Goal: Task Accomplishment & Management: Manage account settings

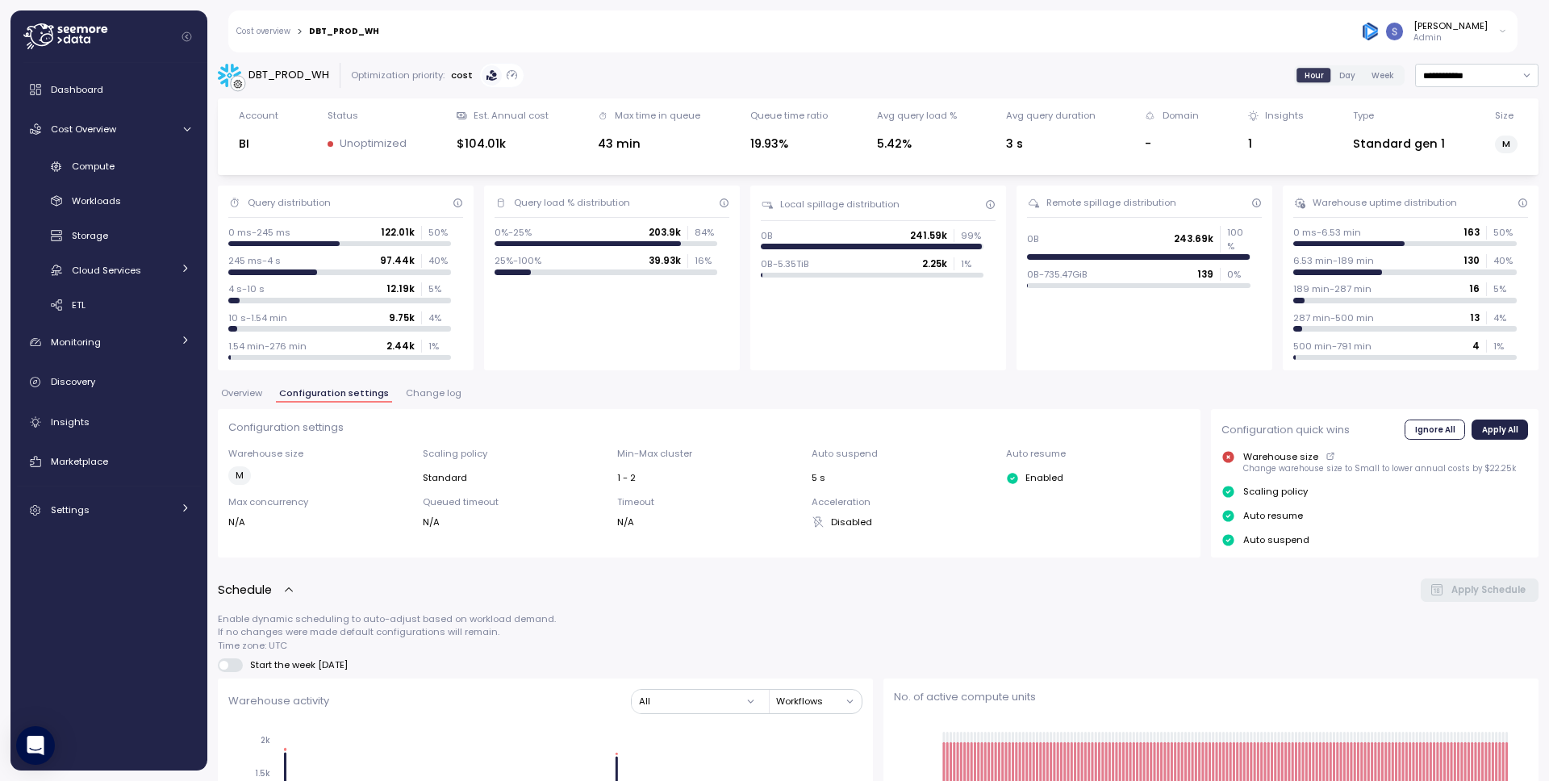
scroll to position [464, 0]
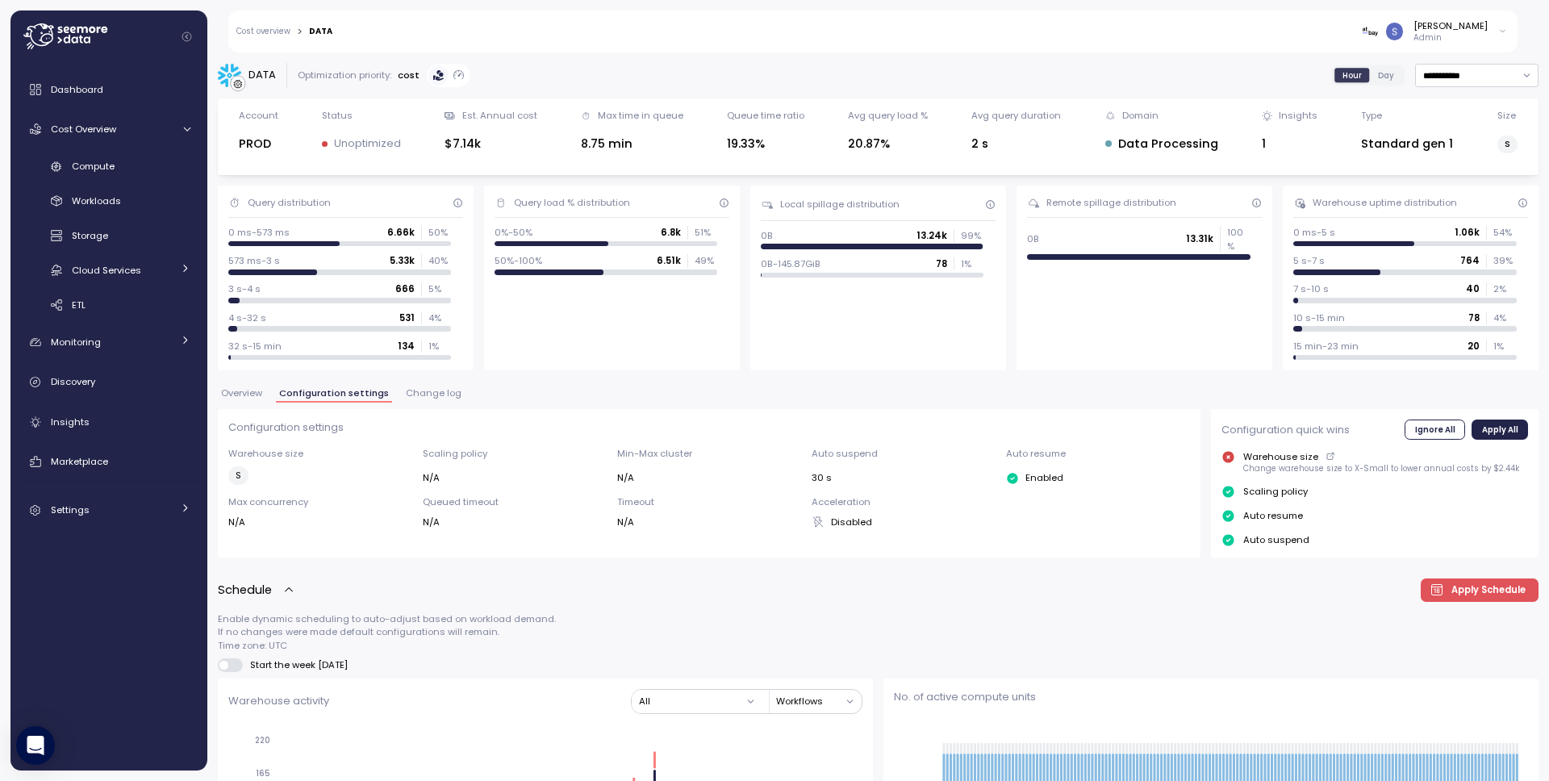
scroll to position [27, 0]
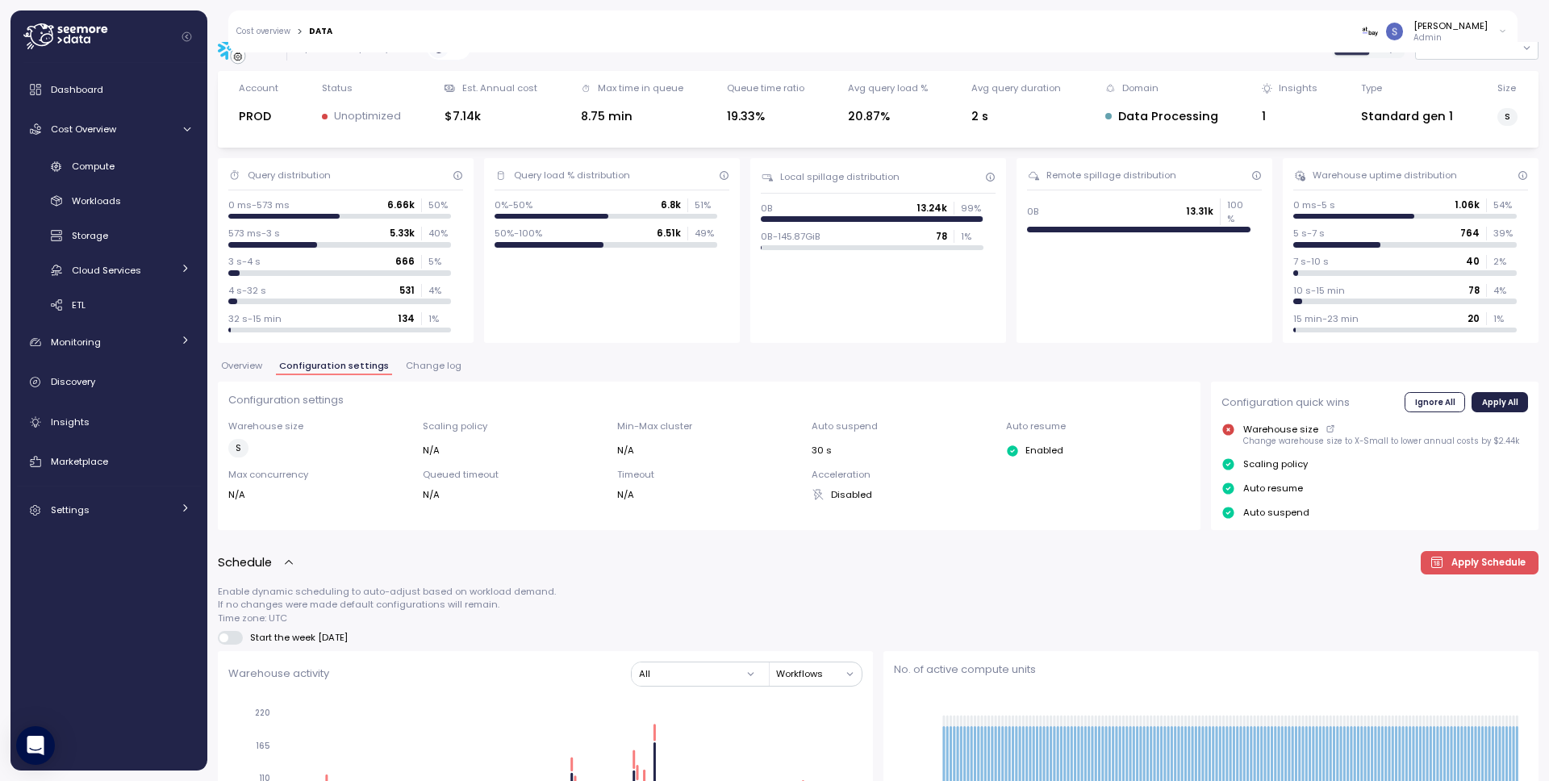
click at [1493, 27] on div "Snir Siboni Admin" at bounding box center [1434, 31] width 145 height 24
click at [1422, 90] on div "Alludo" at bounding box center [1429, 92] width 106 height 15
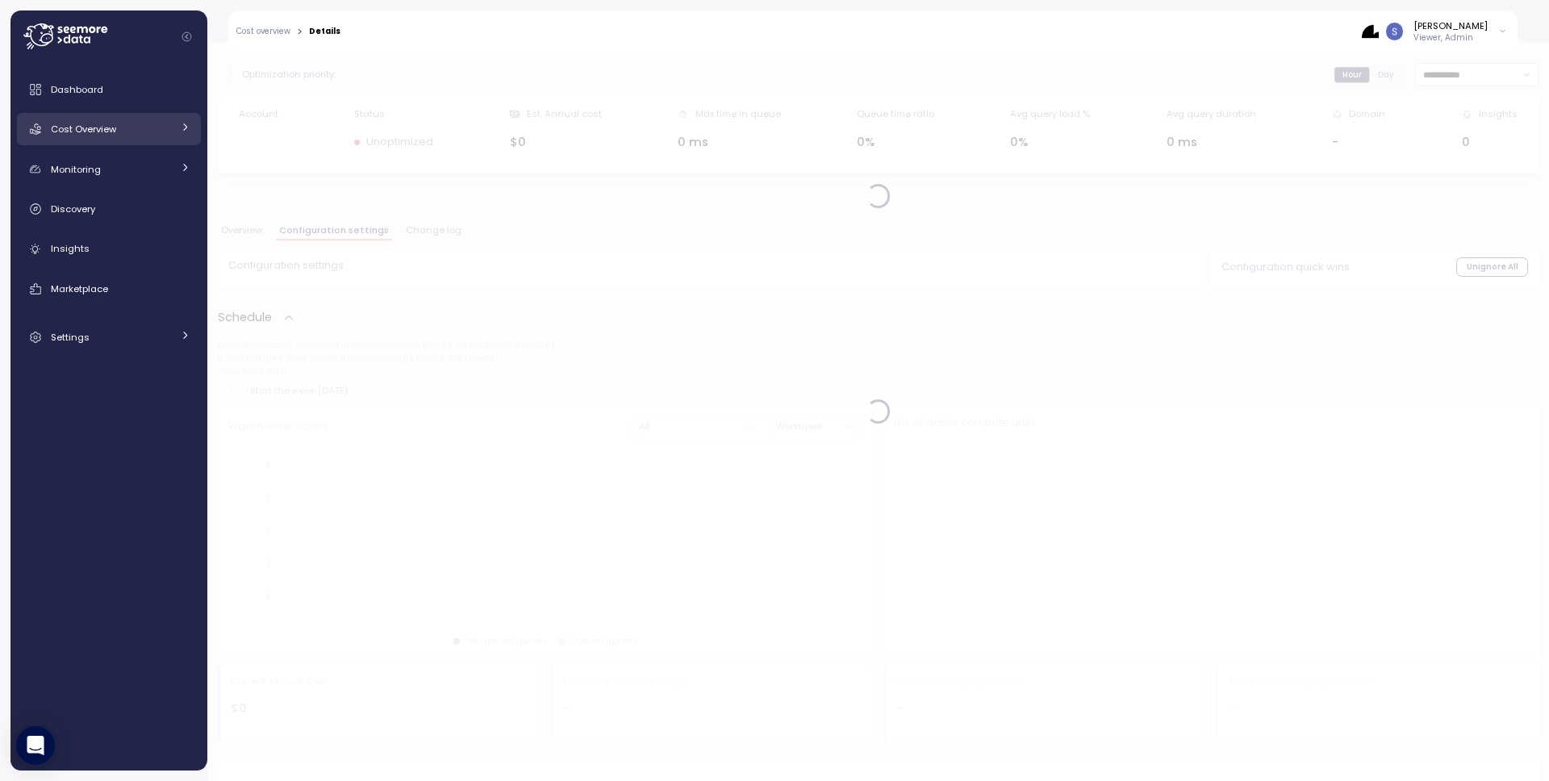
click at [98, 128] on span "Cost Overview" at bounding box center [83, 129] width 65 height 13
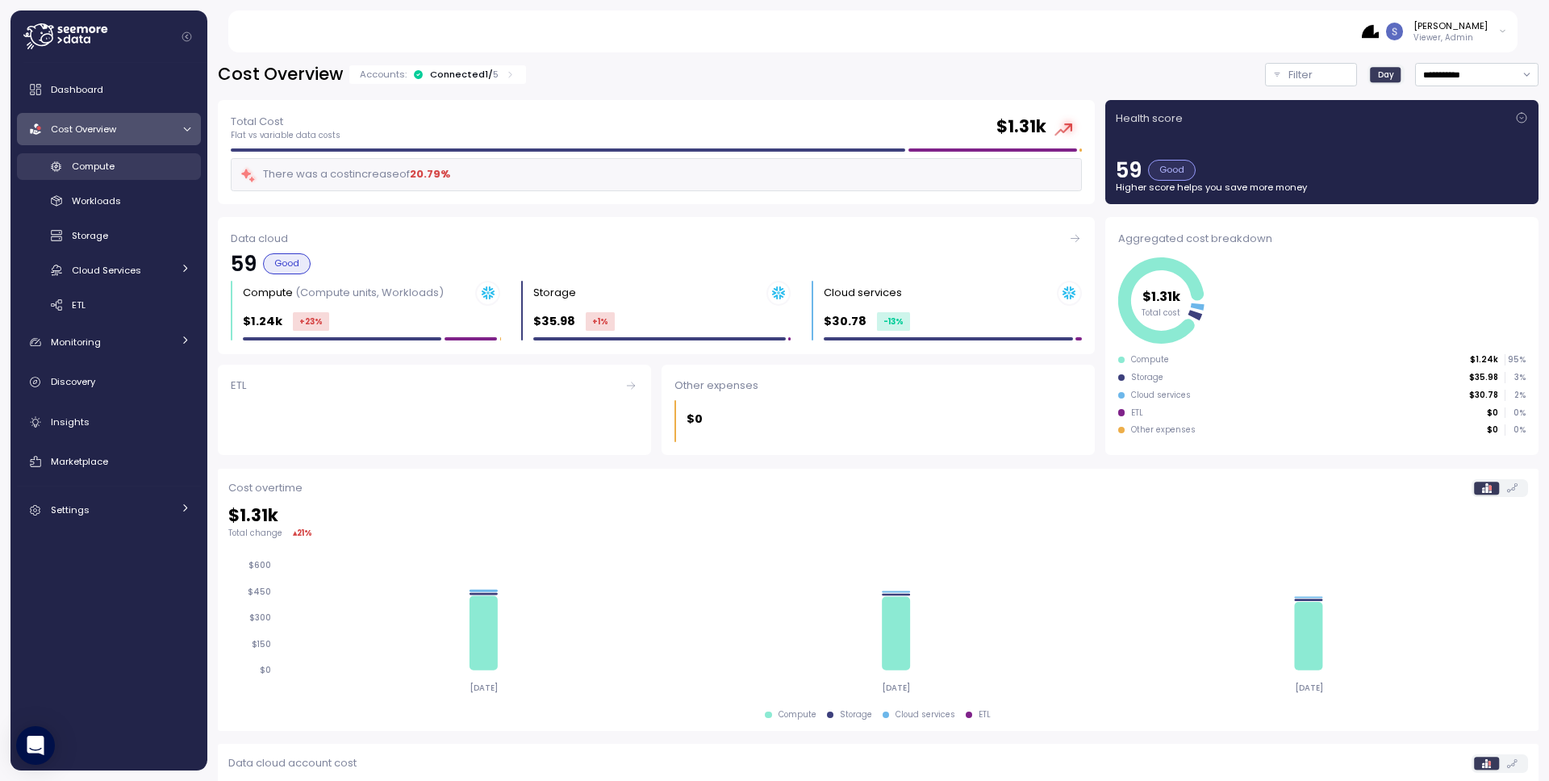
click at [101, 167] on span "Compute" at bounding box center [93, 166] width 43 height 13
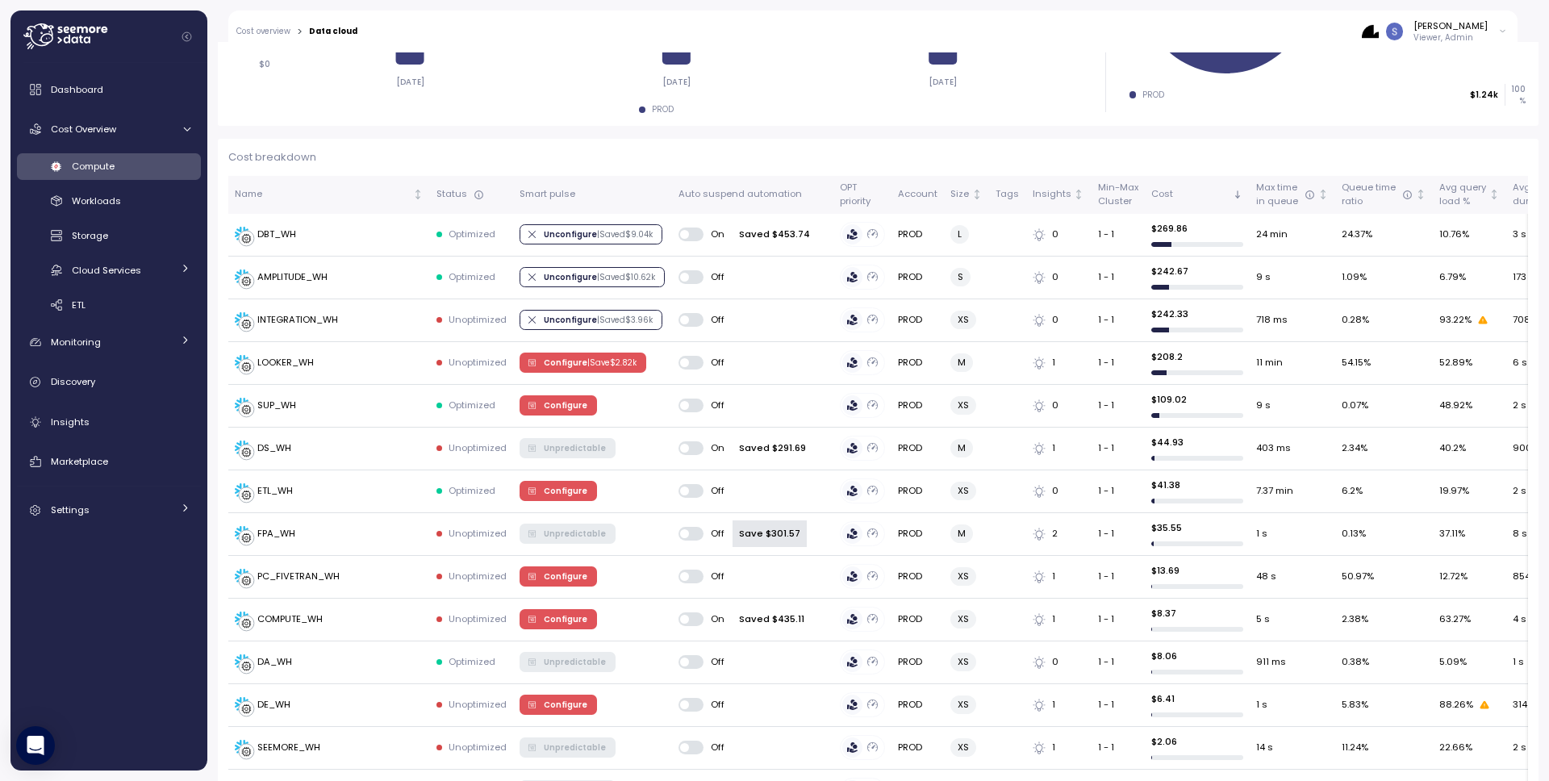
scroll to position [411, 0]
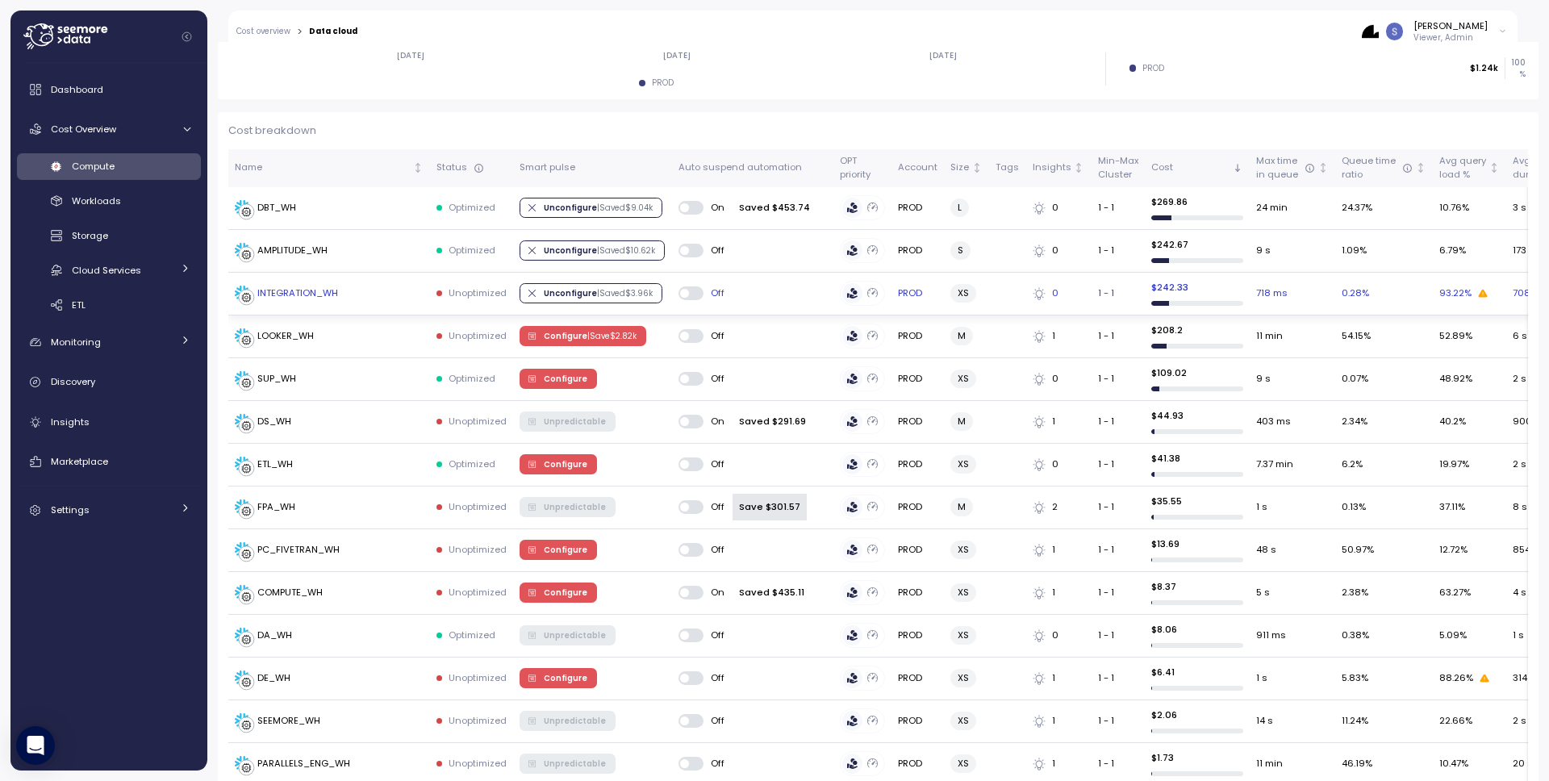
click at [564, 295] on span "Unconfigure | Saved $ 3.96k" at bounding box center [598, 293] width 109 height 18
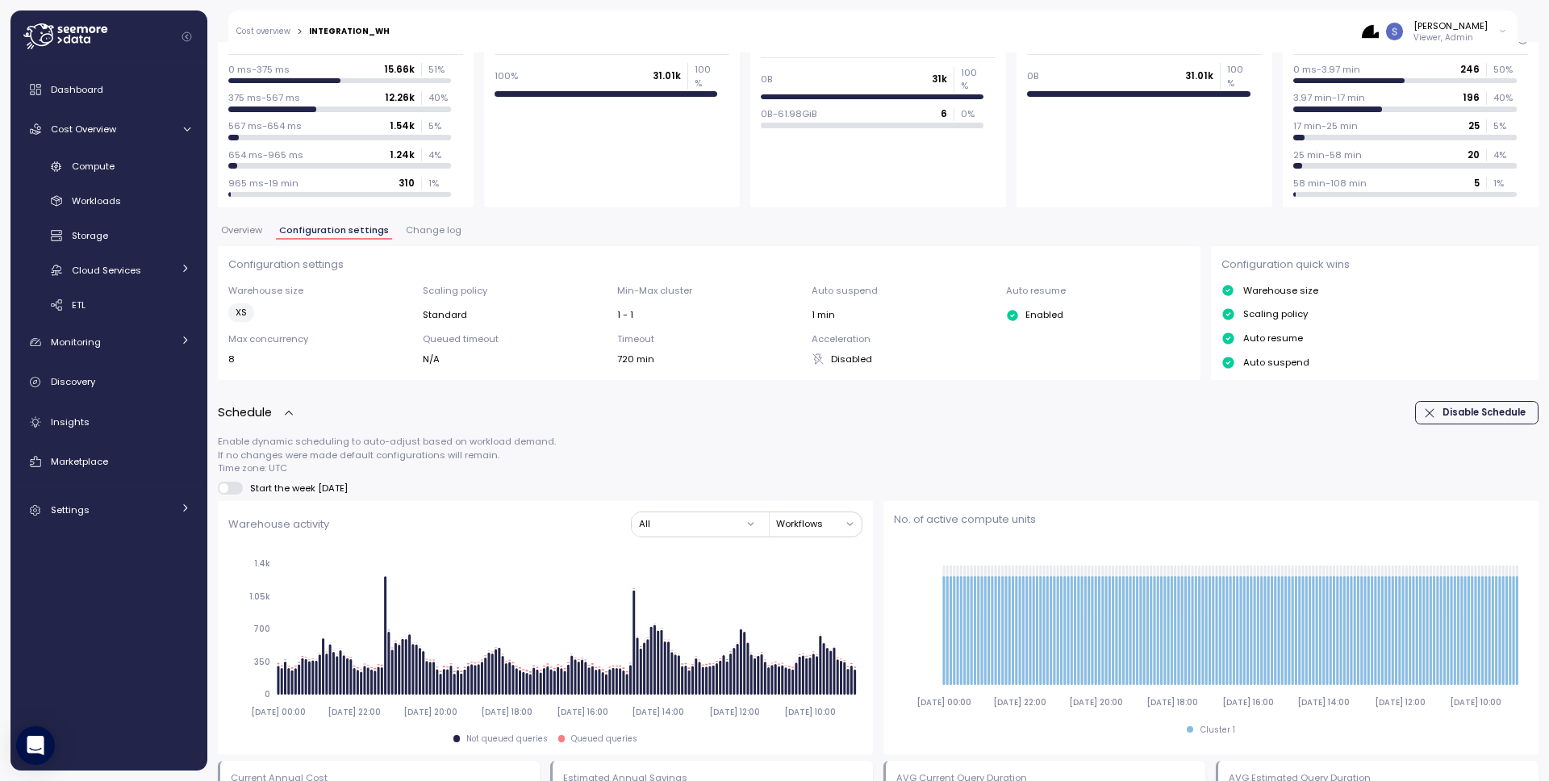
scroll to position [162, 0]
click at [1461, 410] on span "Disable Schedule" at bounding box center [1484, 414] width 83 height 22
